Goal: Task Accomplishment & Management: Manage account settings

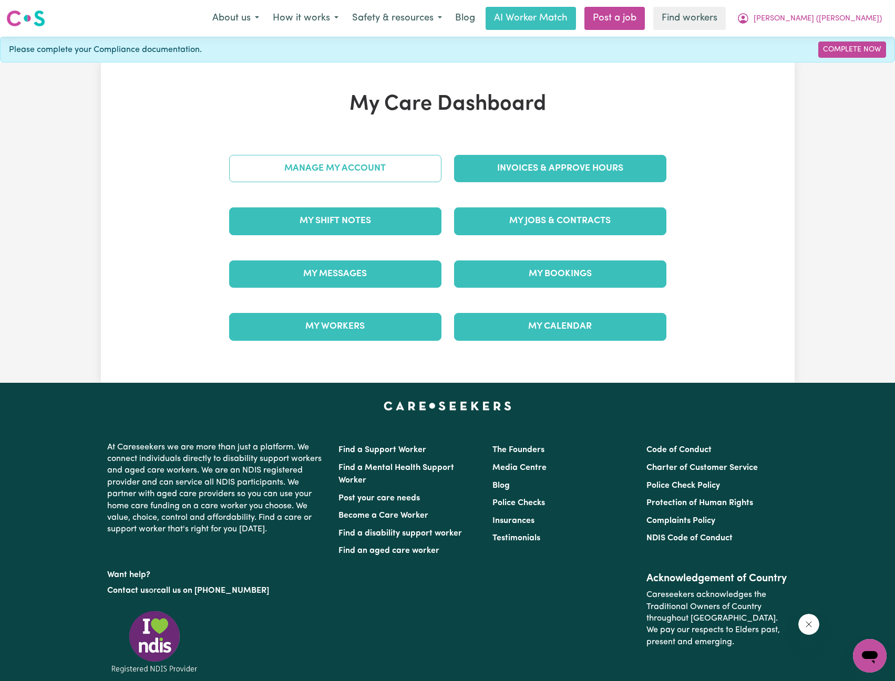
click at [398, 171] on link "Manage My Account" at bounding box center [335, 168] width 212 height 27
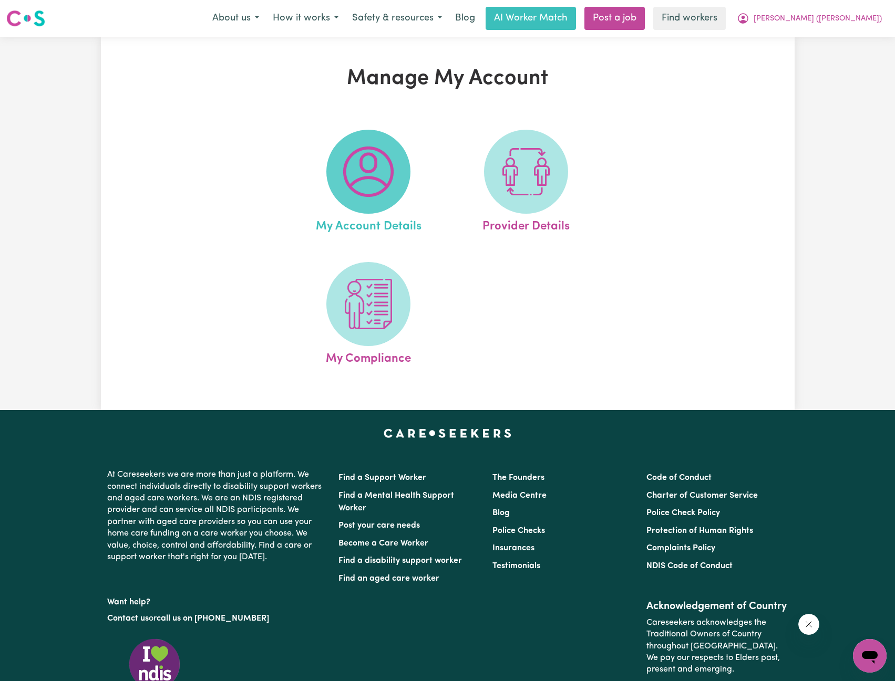
click at [397, 173] on span at bounding box center [368, 172] width 84 height 84
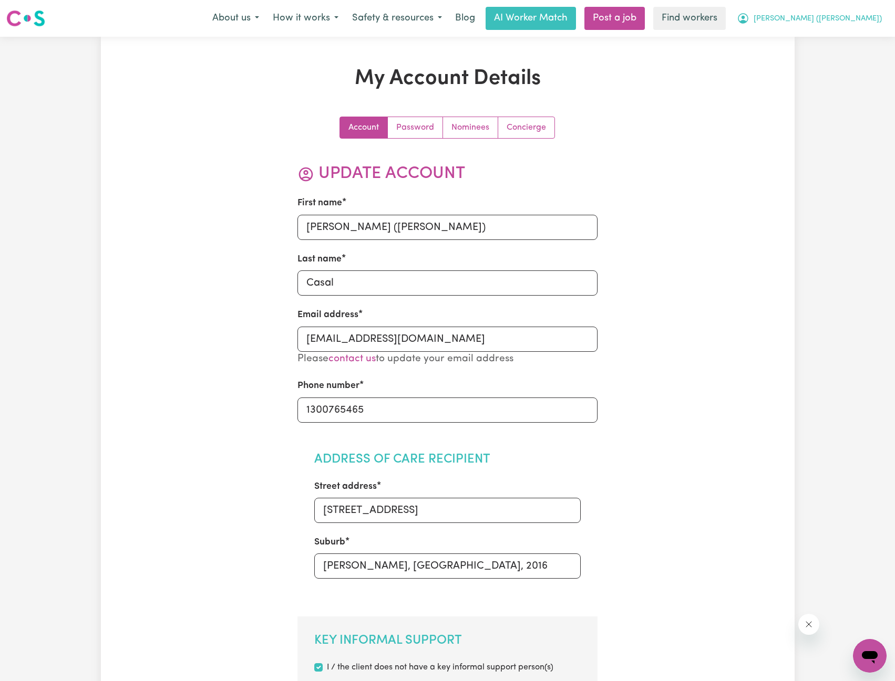
click at [852, 24] on span "[PERSON_NAME] ([PERSON_NAME])" at bounding box center [817, 19] width 128 height 12
click at [840, 36] on link "My Dashboard" at bounding box center [846, 41] width 83 height 20
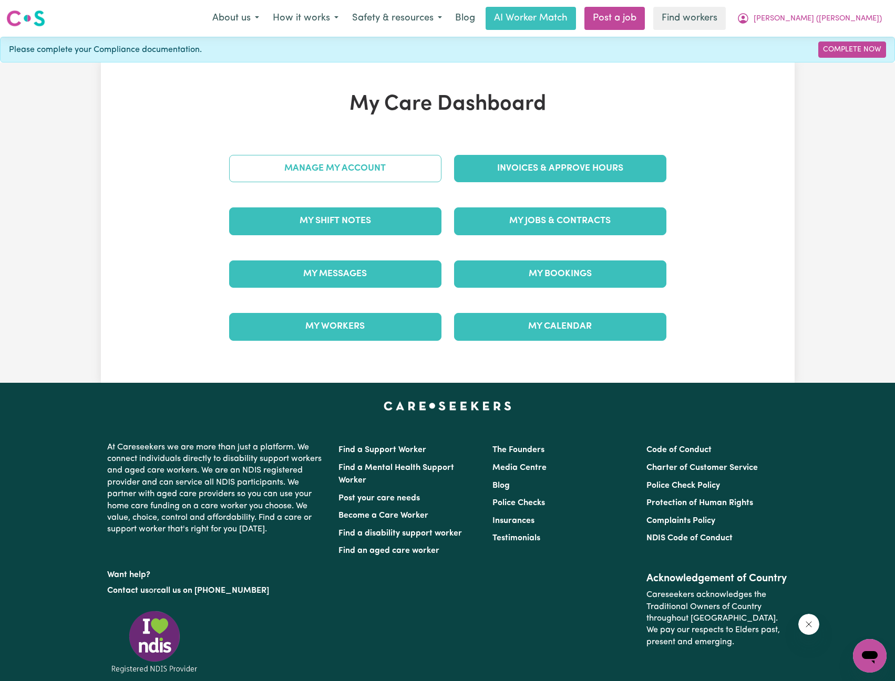
click at [372, 171] on link "Manage My Account" at bounding box center [335, 168] width 212 height 27
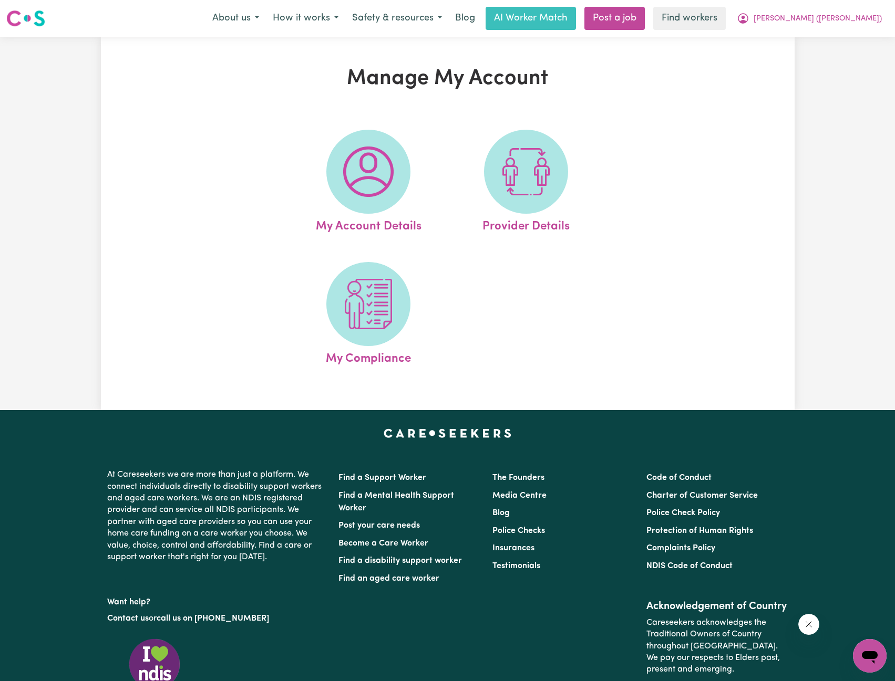
click at [542, 189] on img at bounding box center [526, 172] width 50 height 50
select select "NDIS_FUNDING_PLAN_MANAGED"
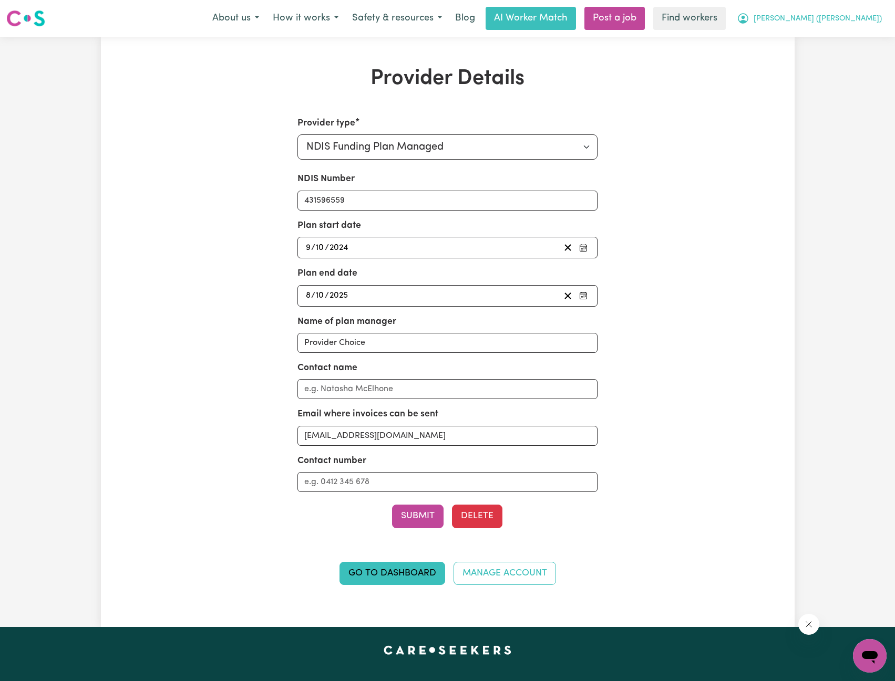
click at [863, 18] on span "[PERSON_NAME] ([PERSON_NAME])" at bounding box center [817, 19] width 128 height 12
click at [837, 37] on link "My Dashboard" at bounding box center [846, 41] width 83 height 20
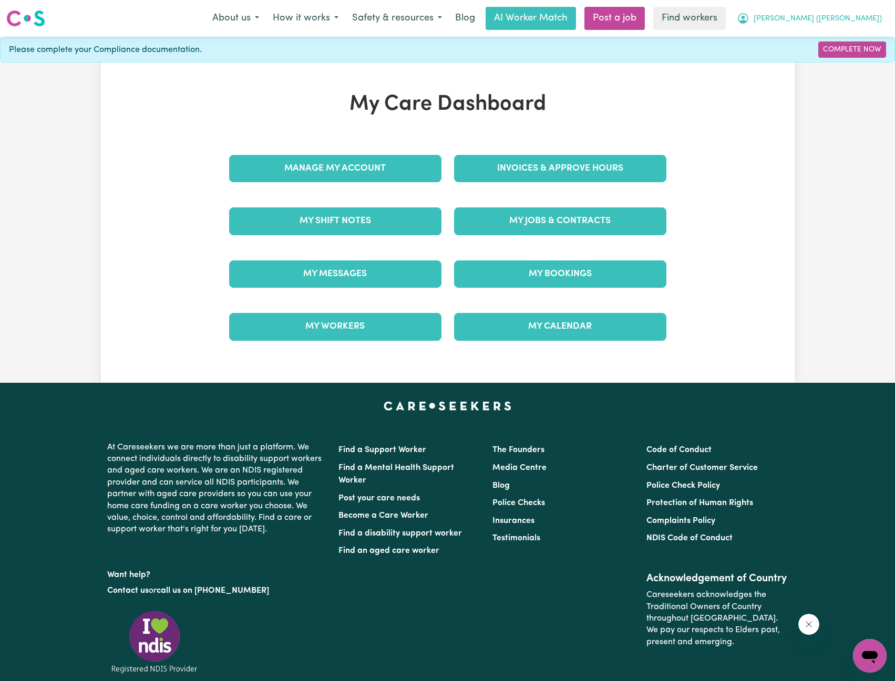
click at [839, 20] on span "[PERSON_NAME] ([PERSON_NAME])" at bounding box center [817, 19] width 128 height 12
click at [822, 59] on link "Logout" at bounding box center [846, 60] width 83 height 20
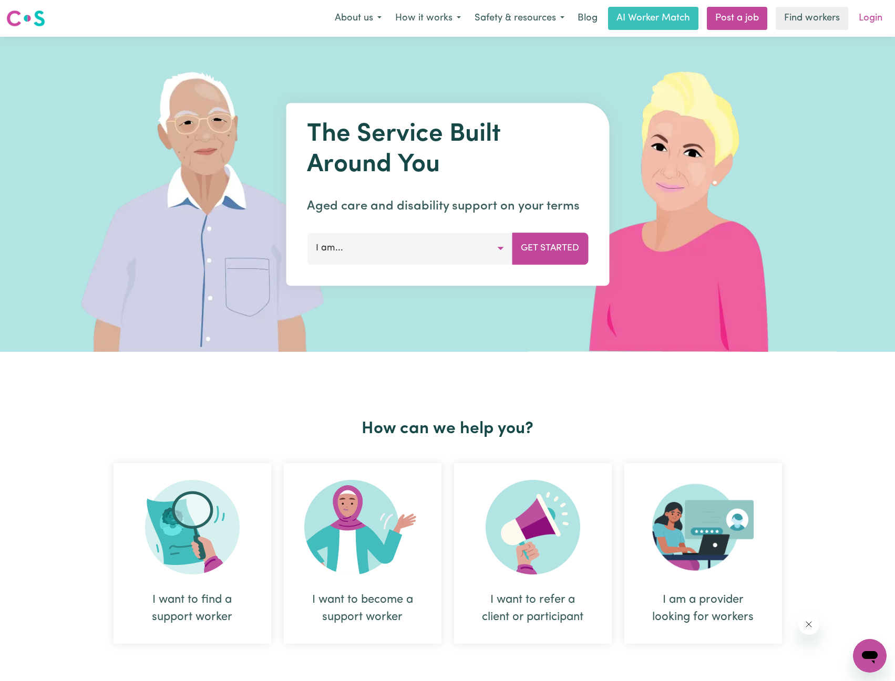
click at [854, 18] on link "Login" at bounding box center [870, 18] width 36 height 23
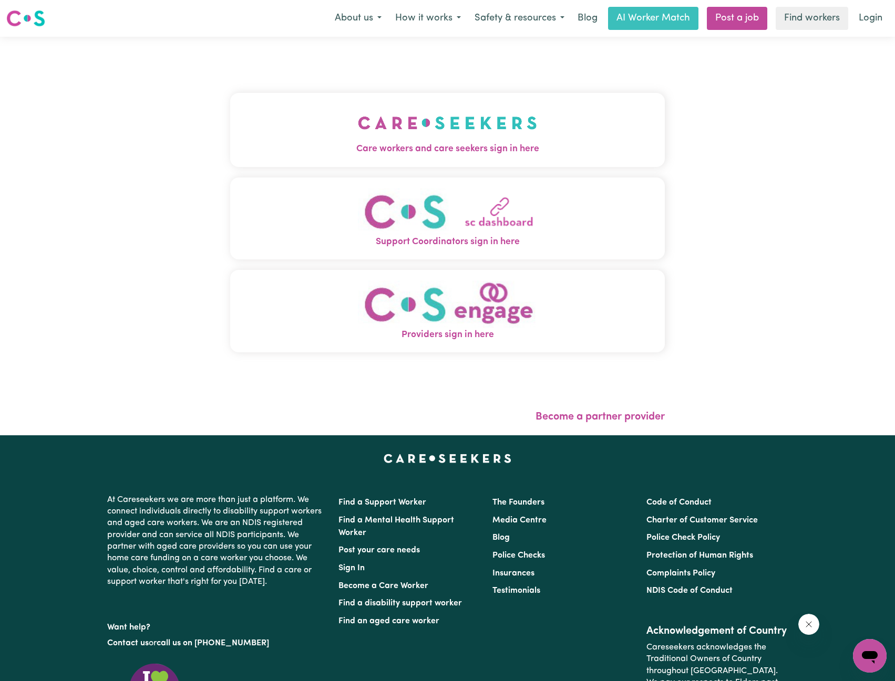
click at [372, 150] on span "Care workers and care seekers sign in here" at bounding box center [447, 149] width 435 height 14
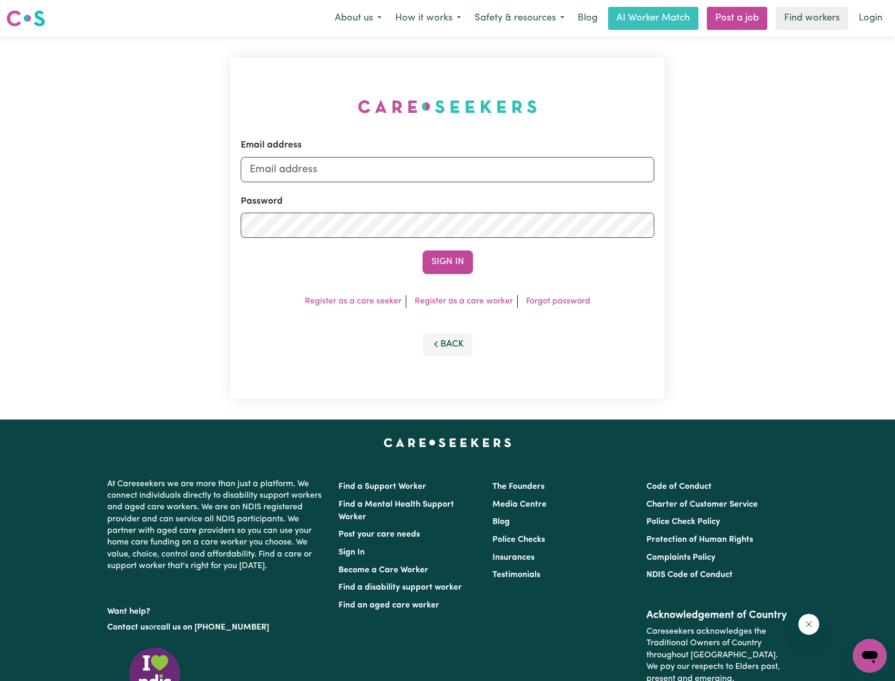
click at [522, 183] on form "Email address Password Sign In" at bounding box center [448, 206] width 414 height 135
click at [522, 172] on input "Email address" at bounding box center [448, 169] width 414 height 25
drag, startPoint x: 303, startPoint y: 164, endPoint x: 552, endPoint y: 206, distance: 251.9
click at [568, 190] on form "Email address [EMAIL_ADDRESS][PERSON_NAME][DOMAIN_NAME] Password Sign In" at bounding box center [448, 206] width 414 height 135
type input "[EMAIL_ADDRESS][DOMAIN_NAME]"
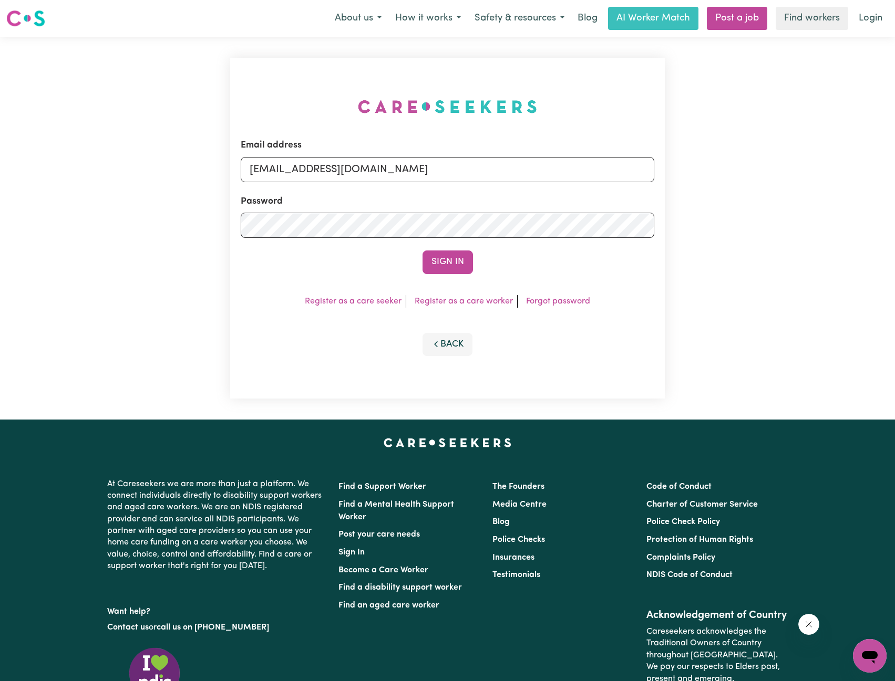
click at [465, 250] on form "Email address [EMAIL_ADDRESS][DOMAIN_NAME] Password Sign In" at bounding box center [448, 206] width 414 height 135
click at [455, 254] on button "Sign In" at bounding box center [447, 262] width 50 height 23
